Goal: Information Seeking & Learning: Check status

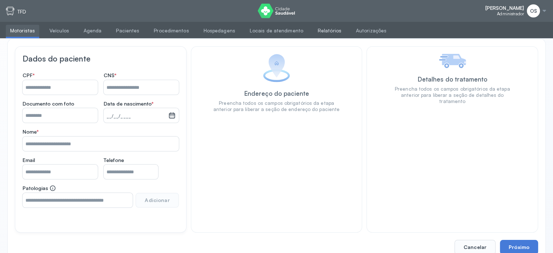
click at [318, 30] on link "Relatórios" at bounding box center [329, 31] width 32 height 12
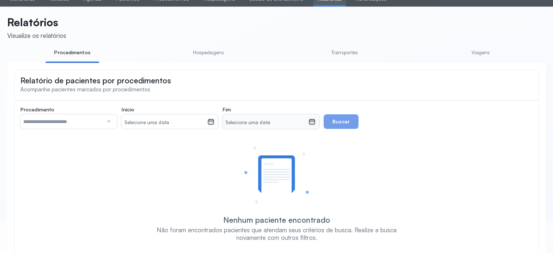
scroll to position [59, 0]
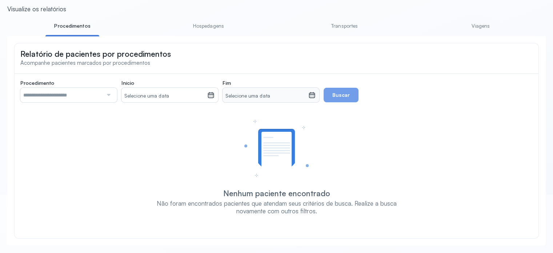
click at [97, 96] on input "text" at bounding box center [61, 95] width 82 height 15
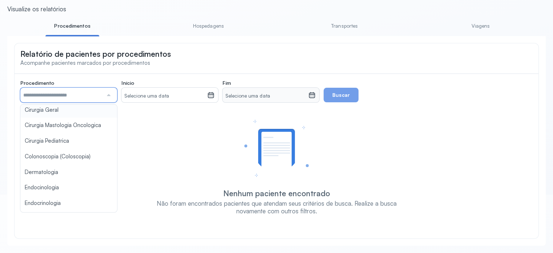
scroll to position [182, 0]
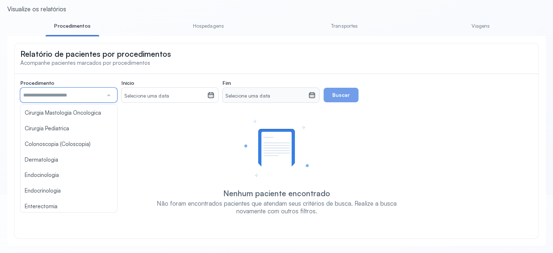
click at [208, 125] on div "Nenhum paciente encontrado Não foram encontrados pacientes que atendam seus cri…" at bounding box center [277, 167] width 498 height 95
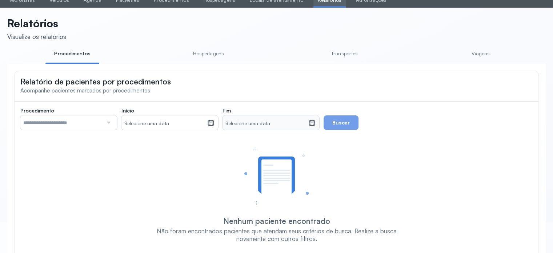
scroll to position [0, 0]
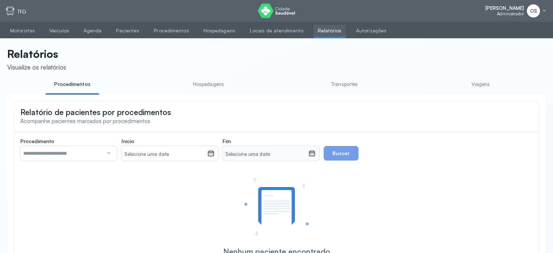
click at [349, 86] on link "Transportes" at bounding box center [345, 84] width 54 height 12
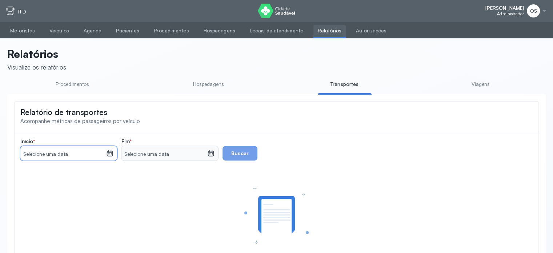
click at [78, 157] on small "Selecione uma data" at bounding box center [63, 153] width 80 height 7
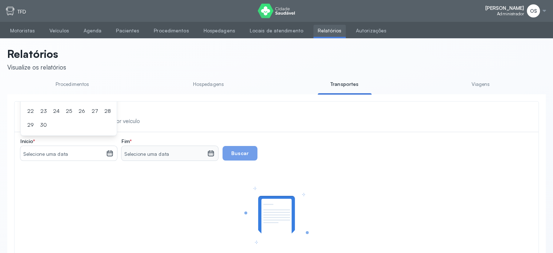
click at [479, 86] on link "Viagens" at bounding box center [481, 84] width 54 height 12
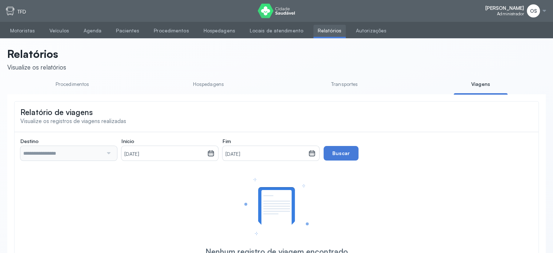
type input "**********"
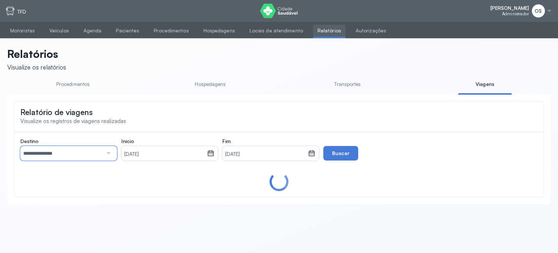
click at [83, 158] on input "**********" at bounding box center [61, 153] width 82 height 15
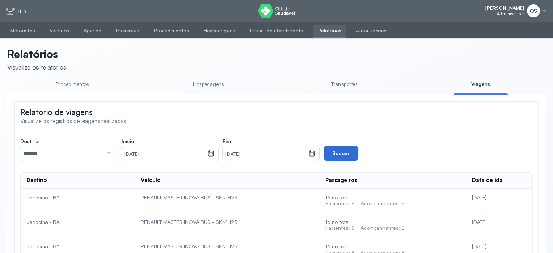
click at [333, 156] on button "Buscar" at bounding box center [340, 153] width 35 height 15
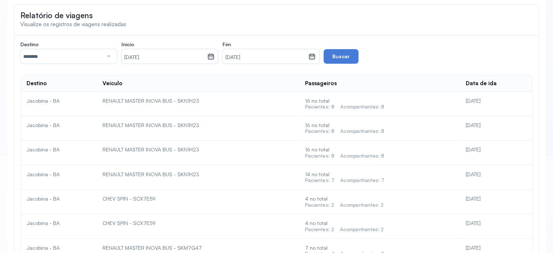
scroll to position [24, 0]
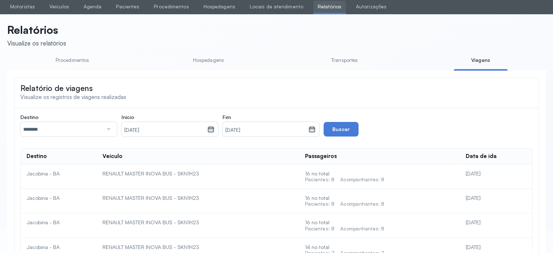
click at [138, 173] on div "RENAULT MASTER INOVA BUS - SKN1H23" at bounding box center [197, 173] width 190 height 7
click at [257, 187] on td "RENAULT MASTER INOVA BUS - SKN1H23" at bounding box center [198, 176] width 202 height 24
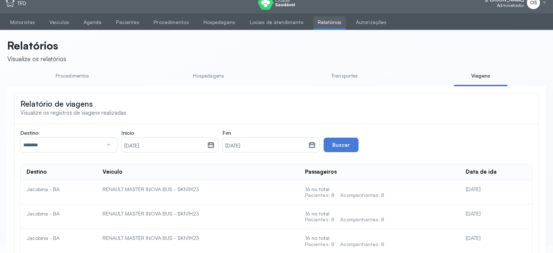
scroll to position [0, 0]
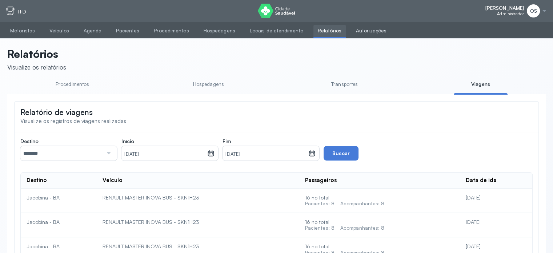
click at [351, 32] on link "Autorizações" at bounding box center [370, 31] width 39 height 12
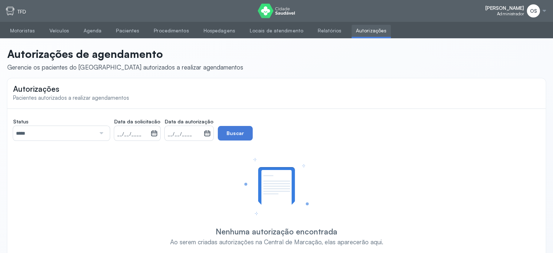
click at [91, 128] on input "*****" at bounding box center [54, 133] width 82 height 15
click at [40, 151] on div "Status ***** Todos Pendente Agendada Data da solicitacão __/__/____ [DATE] S T …" at bounding box center [276, 179] width 527 height 131
click at [153, 133] on icon at bounding box center [153, 132] width 7 height 7
click at [120, 132] on small "__/__/____" at bounding box center [132, 133] width 31 height 7
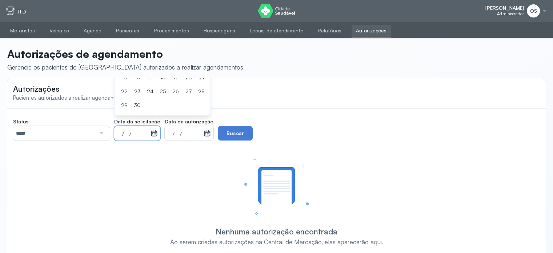
click at [73, 148] on div "Status ***** Todos Pendente Agendada Data da solicitacão __/__/____ [DATE] S T …" at bounding box center [276, 179] width 527 height 131
click at [134, 135] on small "__/__/____" at bounding box center [132, 133] width 31 height 7
click at [139, 94] on div "23" at bounding box center [137, 91] width 11 height 12
click at [190, 131] on small "__/__/____" at bounding box center [184, 133] width 33 height 7
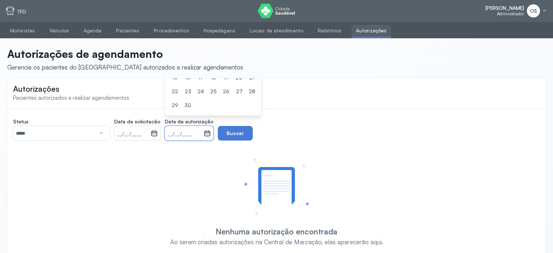
click at [133, 131] on small "__/__/____" at bounding box center [132, 133] width 31 height 7
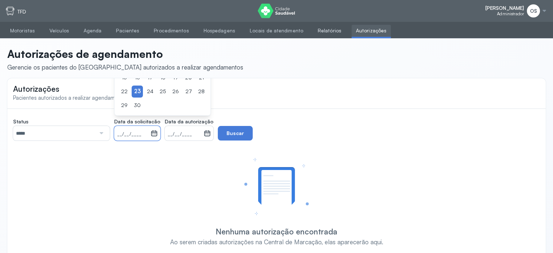
click at [326, 35] on link "Relatórios" at bounding box center [329, 31] width 32 height 12
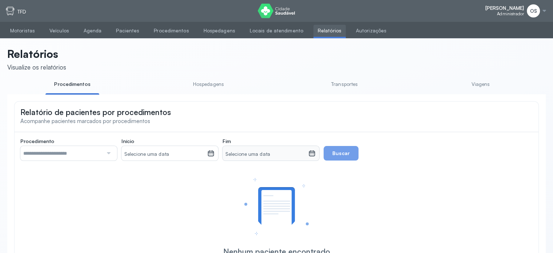
click at [342, 84] on link "Transportes" at bounding box center [345, 84] width 54 height 12
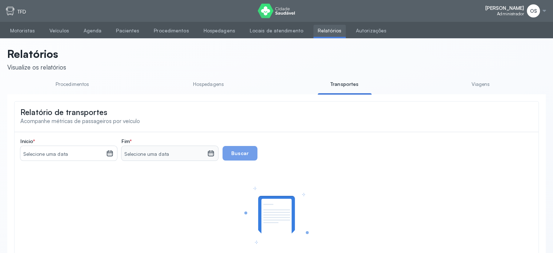
click at [63, 154] on small "Selecione uma data" at bounding box center [63, 153] width 80 height 7
click at [373, 129] on div "Relatório de transportes Acompanhe métricas de passageiros por veículo" at bounding box center [277, 115] width 524 height 29
click at [72, 153] on small "Selecione uma data" at bounding box center [63, 153] width 80 height 7
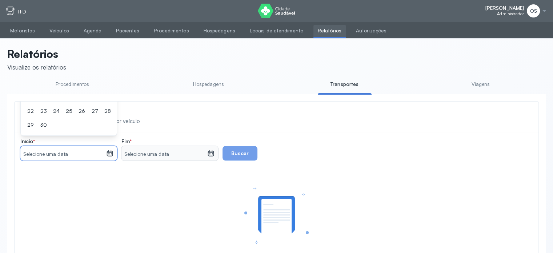
click at [134, 187] on div "Nenhum registro de viagem encontrado Realize uma nova busca escolhendo novas da…" at bounding box center [276, 230] width 512 height 122
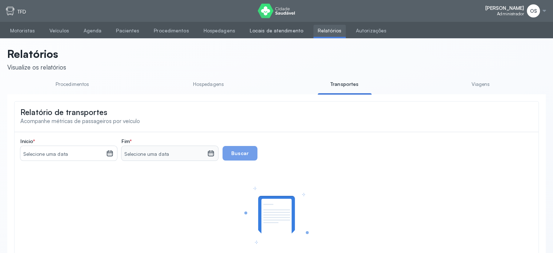
click at [270, 29] on link "Locais de atendimento" at bounding box center [276, 31] width 62 height 12
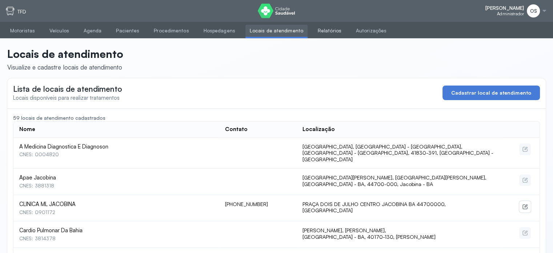
click at [314, 28] on link "Relatórios" at bounding box center [329, 31] width 32 height 12
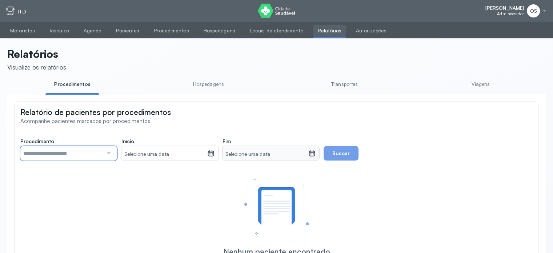
click at [50, 159] on input "text" at bounding box center [61, 153] width 82 height 15
click at [198, 82] on link "Hospedagens" at bounding box center [208, 84] width 54 height 12
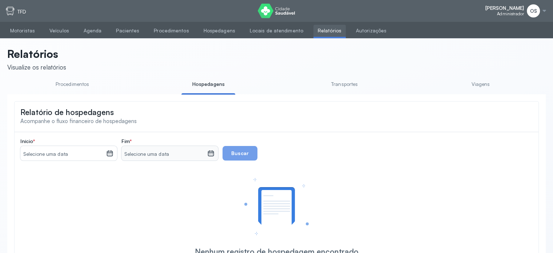
click at [80, 164] on div "Início * Selecione uma data [DATE] S T Q Q S S D 1 2 3 4 5 6 7 8 9 10 11 12 13 …" at bounding box center [276, 201] width 512 height 127
click at [74, 154] on small "Selecione uma data" at bounding box center [63, 153] width 80 height 7
click at [339, 87] on link "Transportes" at bounding box center [345, 84] width 54 height 12
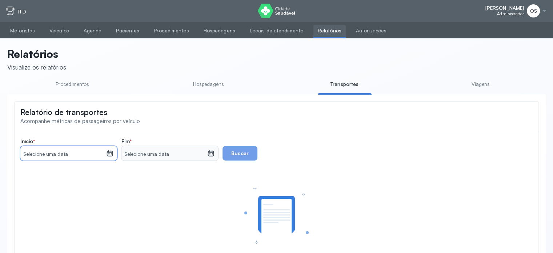
click at [76, 153] on small "Selecione uma data" at bounding box center [63, 153] width 80 height 7
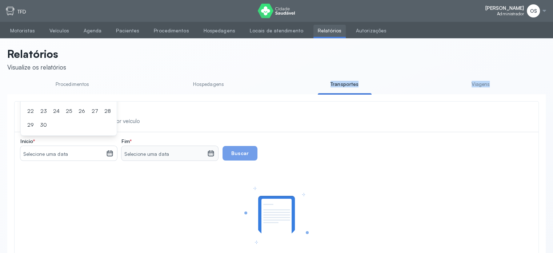
drag, startPoint x: 252, startPoint y: 98, endPoint x: 257, endPoint y: 92, distance: 7.6
click at [257, 92] on div "Procedimentos Hospedagens Transportes Viagens Relatório de pacientes por proced…" at bounding box center [276, 191] width 538 height 226
click at [263, 106] on div "Relatório de transportes Acompanhe métricas de passageiros por veículo" at bounding box center [277, 115] width 524 height 29
click at [541, 10] on div at bounding box center [544, 11] width 6 height 6
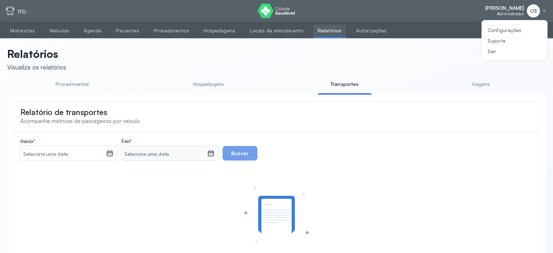
click at [366, 145] on div "Início * Selecione uma data [DATE] S T Q Q S S D 1 2 3 4 5 6 7 8 9 10 11 12 13 …" at bounding box center [276, 149] width 512 height 23
click at [110, 158] on div at bounding box center [109, 153] width 7 height 9
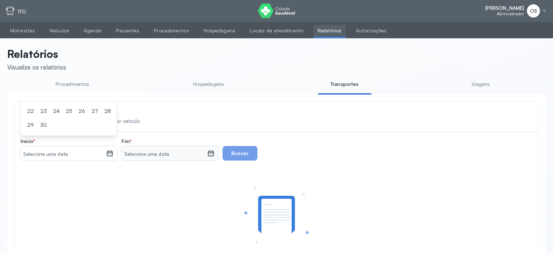
click at [519, 13] on span "Administrador" at bounding box center [510, 13] width 27 height 5
click at [533, 10] on span "OS" at bounding box center [532, 11] width 7 height 6
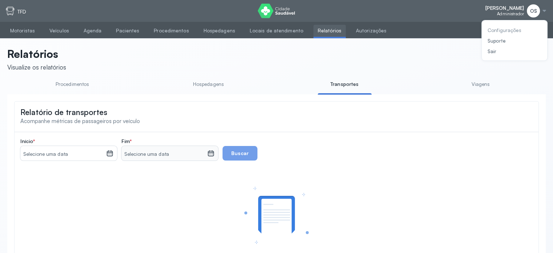
click at [508, 30] on div "Configurações" at bounding box center [504, 30] width 34 height 6
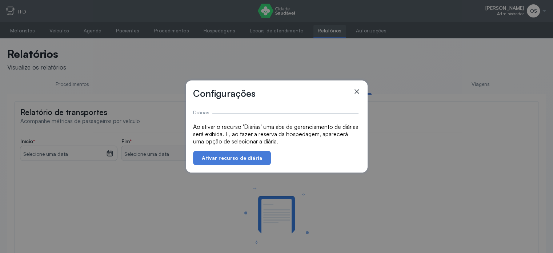
click at [355, 90] on icon at bounding box center [356, 91] width 7 height 7
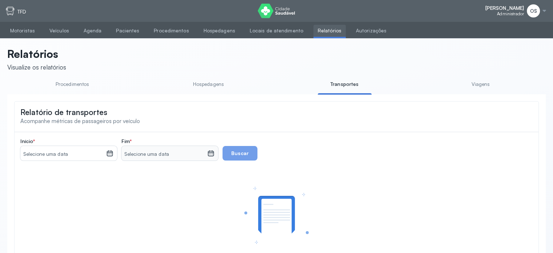
click at [477, 83] on link "Viagens" at bounding box center [481, 84] width 54 height 12
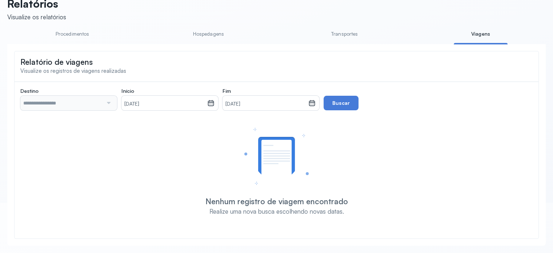
scroll to position [52, 0]
click at [212, 99] on icon at bounding box center [210, 102] width 7 height 7
type input "**********"
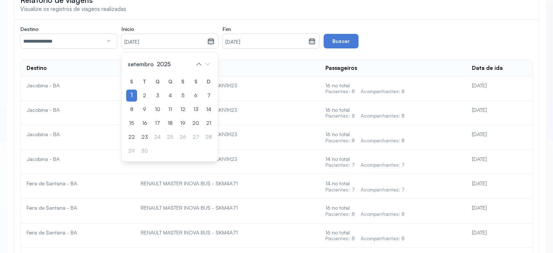
scroll to position [73, 0]
